Goal: Transaction & Acquisition: Purchase product/service

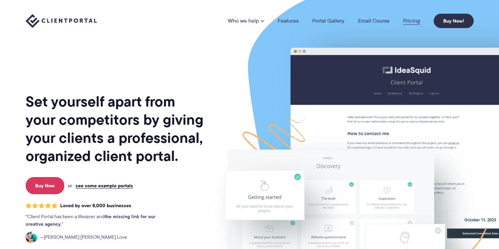
click at [406, 20] on link "Pricing" at bounding box center [411, 20] width 17 height 5
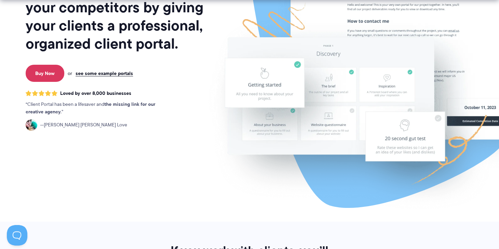
scroll to position [121, 0]
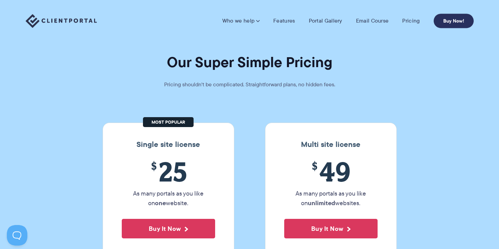
click at [454, 19] on link "Buy Now!" at bounding box center [453, 21] width 40 height 14
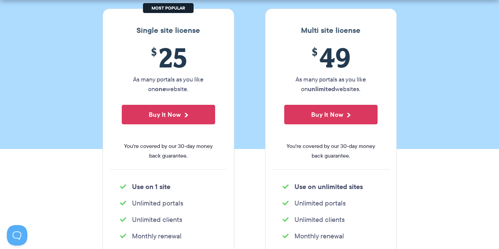
scroll to position [117, 0]
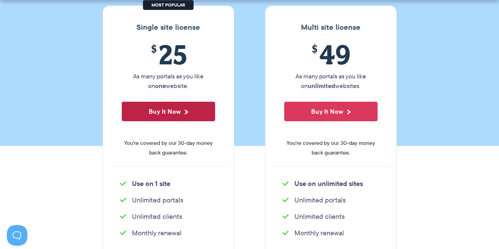
click at [211, 110] on button "Buy It Now" at bounding box center [168, 111] width 93 height 19
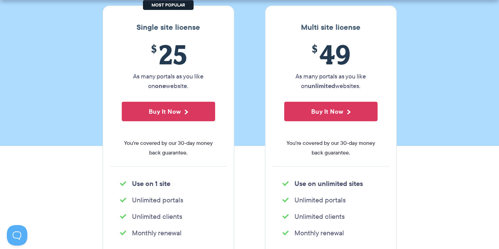
scroll to position [0, 0]
